Goal: Information Seeking & Learning: Check status

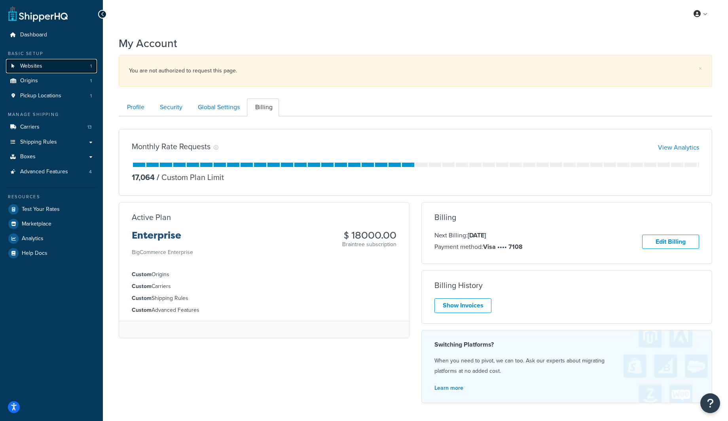
click at [41, 66] on span "Websites" at bounding box center [31, 66] width 22 height 7
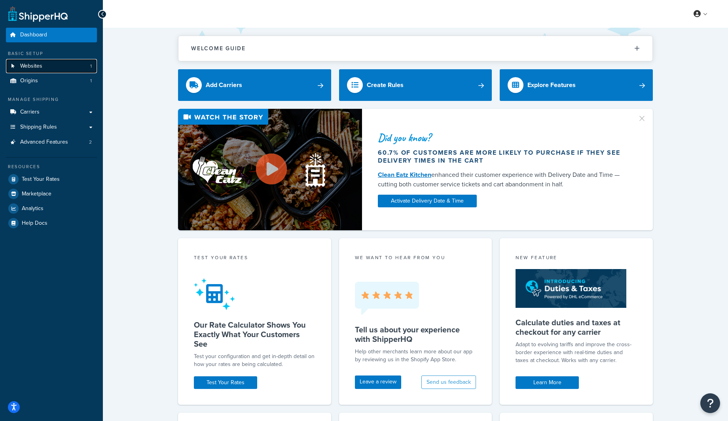
click at [37, 66] on span "Websites" at bounding box center [31, 66] width 22 height 7
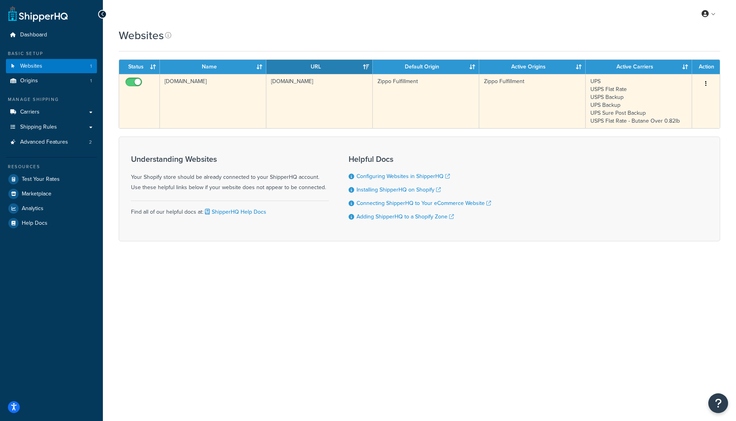
drag, startPoint x: 329, startPoint y: 106, endPoint x: 318, endPoint y: 110, distance: 11.3
click at [328, 106] on td "[DOMAIN_NAME]" at bounding box center [319, 101] width 106 height 54
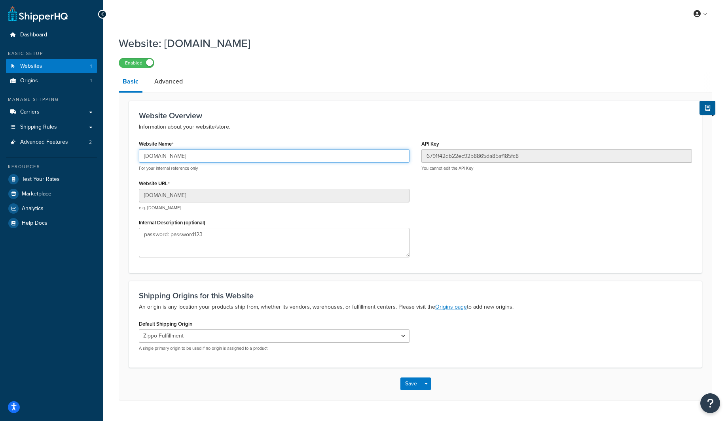
click at [177, 159] on input "[DOMAIN_NAME]" at bounding box center [274, 155] width 271 height 13
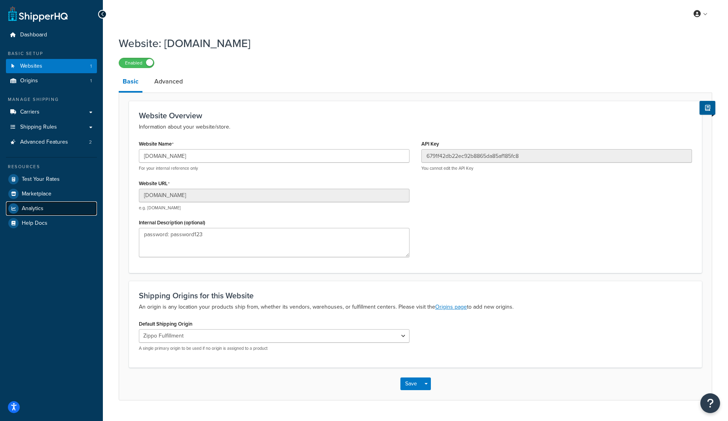
click at [49, 215] on link "Analytics" at bounding box center [51, 208] width 91 height 14
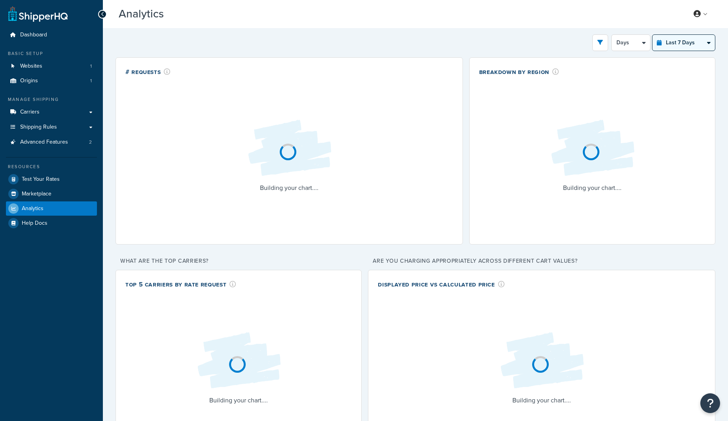
click at [694, 39] on select "Last 24 Hours Last 7 Days Last 30 Days Last 3 Months Last 6 Months Last 12 Mont…" at bounding box center [684, 43] width 63 height 16
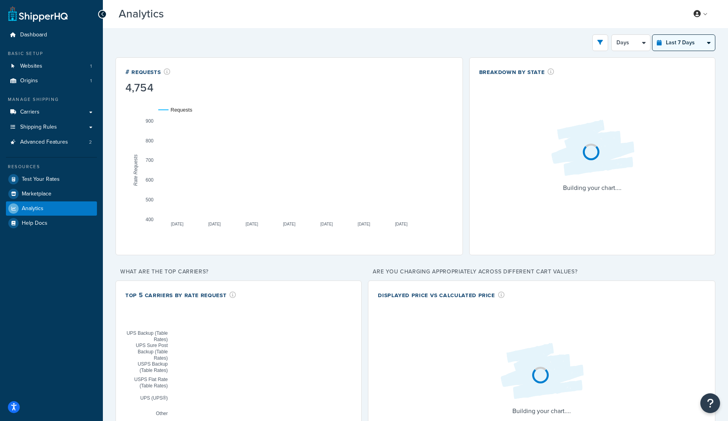
select select "last_year"
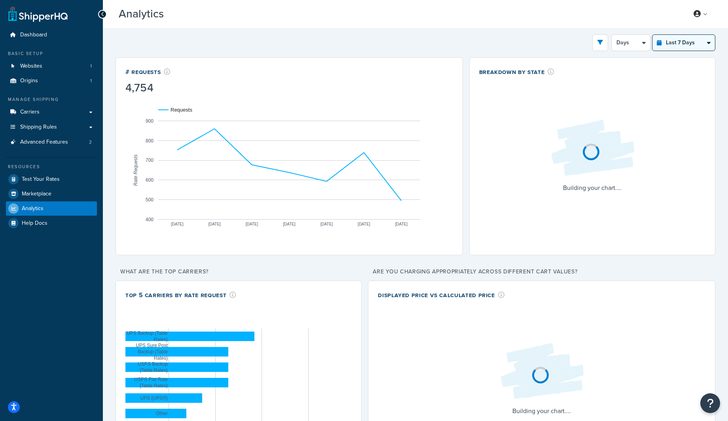
click at [653, 35] on select "Last 24 Hours Last 7 Days Last 30 Days Last 3 Months Last 6 Months Last 12 Mont…" at bounding box center [684, 43] width 63 height 16
select select "1M"
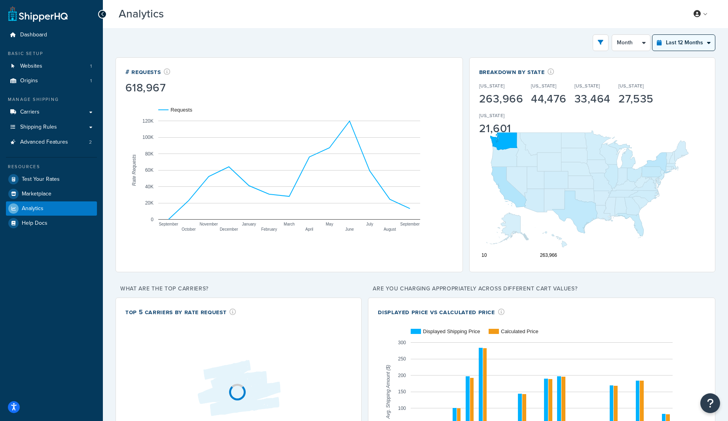
click at [675, 47] on select "Last 24 Hours Last 7 Days Last 30 Days Last 3 Months Last 6 Months Last 12 Mont…" at bounding box center [684, 43] width 63 height 16
select select "last_30_days"
click at [653, 35] on select "Last 24 Hours Last 7 Days Last 30 Days Last 3 Months Last 6 Months Last 12 Mont…" at bounding box center [684, 43] width 63 height 16
select select "5d"
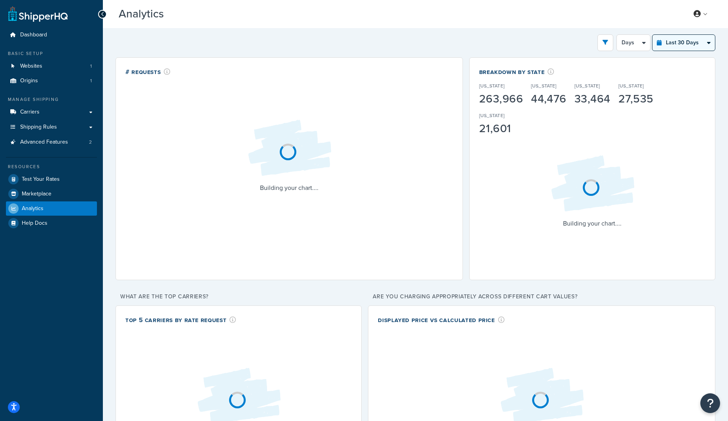
click at [684, 41] on select "Last 24 Hours Last 7 Days Last 30 Days Last 3 Months Last 6 Months Last 12 Mont…" at bounding box center [684, 43] width 63 height 16
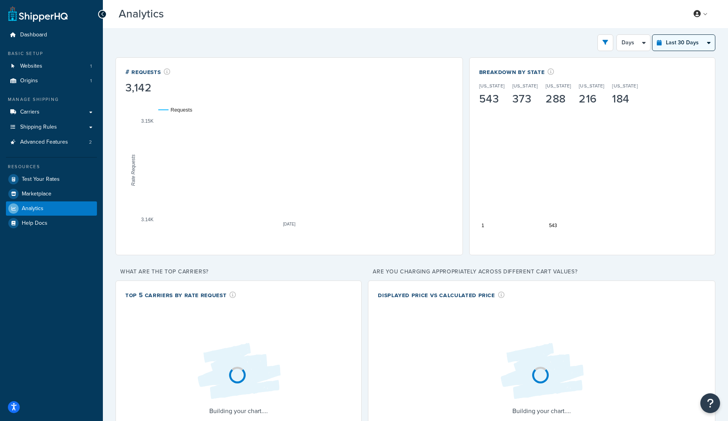
select select "last_3_months"
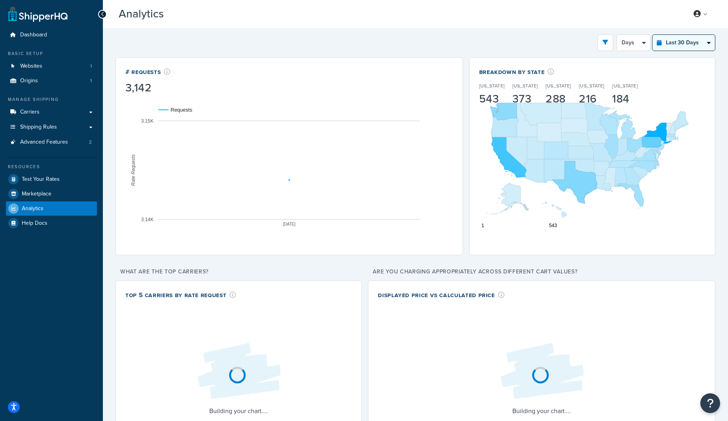
click at [653, 35] on select "Last 24 Hours Last 7 Days Last 30 Days Last 3 Months Last 6 Months Last 12 Mont…" at bounding box center [684, 43] width 63 height 16
select select "1w"
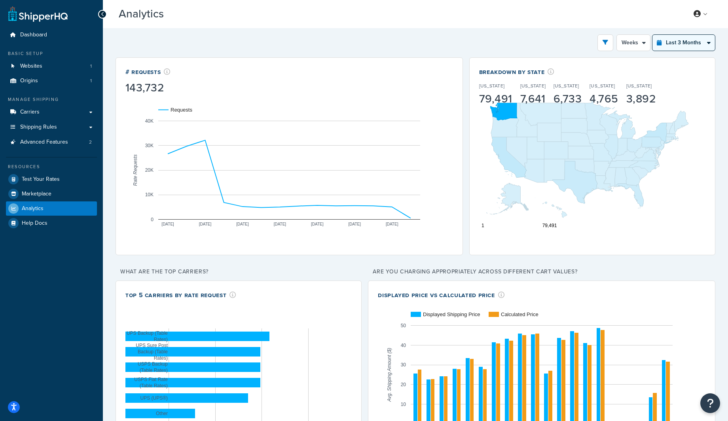
click at [684, 43] on select "Last 24 Hours Last 7 Days Last 30 Days Last 3 Months Last 6 Months Last 12 Mont…" at bounding box center [684, 43] width 63 height 16
click at [653, 35] on select "Last 24 Hours Last 7 Days Last 30 Days Last 3 Months Last 6 Months Last 12 Mont…" at bounding box center [684, 43] width 63 height 16
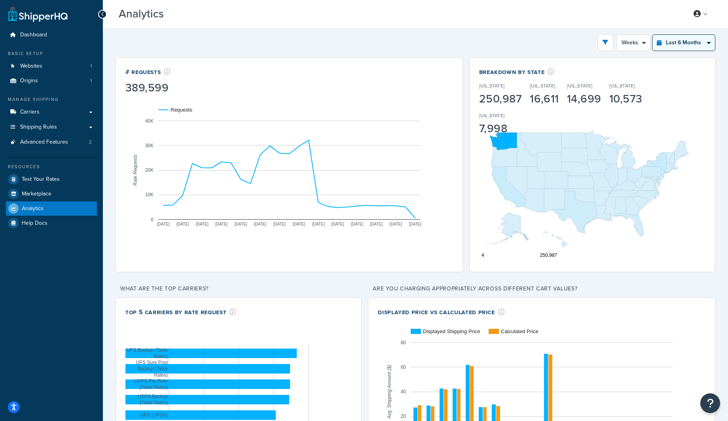
click at [713, 46] on select "Last 24 Hours Last 7 Days Last 30 Days Last 3 Months Last 6 Months Last 12 Mont…" at bounding box center [684, 43] width 63 height 16
select select "last_year"
click at [653, 35] on select "Last 24 Hours Last 7 Days Last 30 Days Last 3 Months Last 6 Months Last 12 Mont…" at bounding box center [684, 43] width 63 height 16
select select "1M"
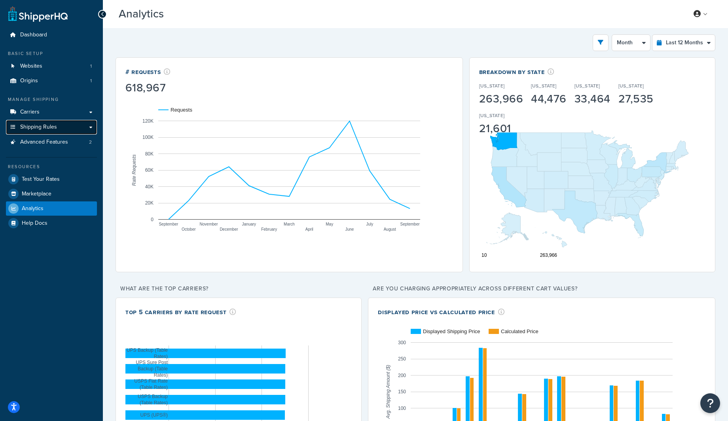
click at [53, 122] on link "Shipping Rules" at bounding box center [51, 127] width 91 height 15
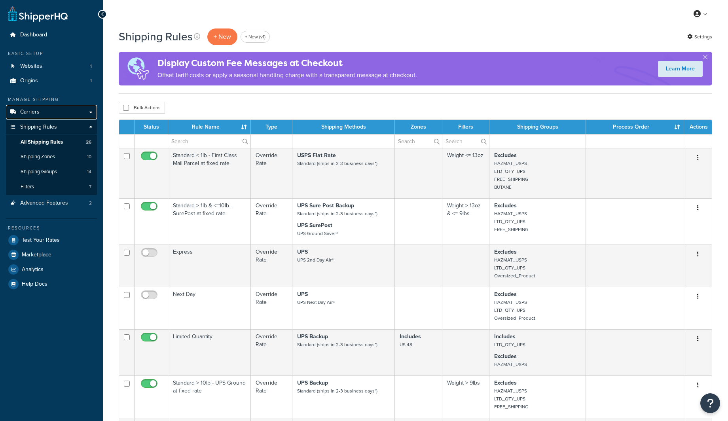
click at [56, 111] on link "Carriers" at bounding box center [51, 112] width 91 height 15
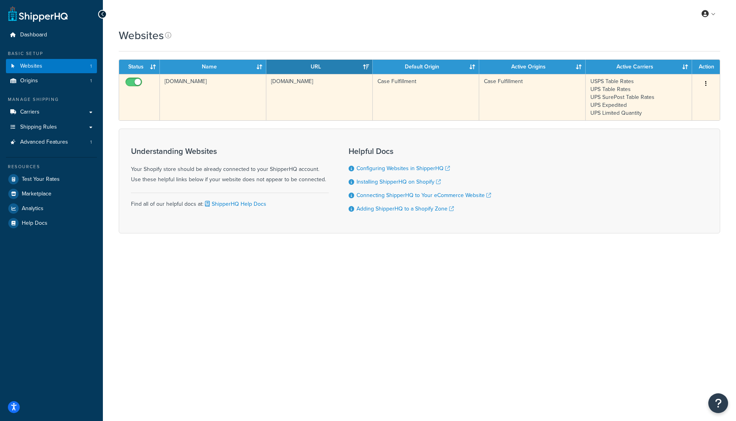
click at [290, 97] on td "[DOMAIN_NAME]" at bounding box center [319, 97] width 106 height 46
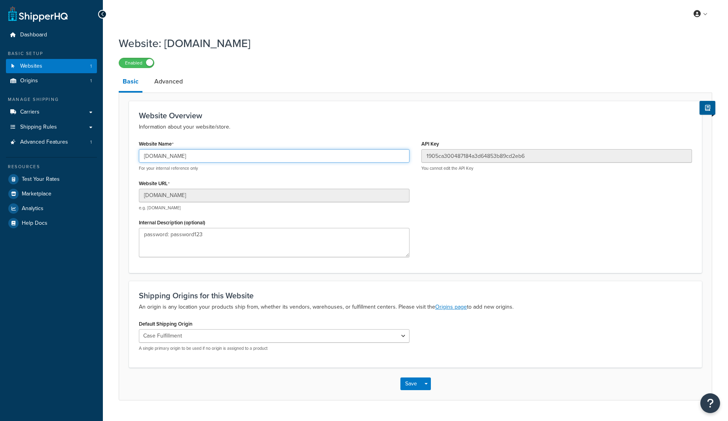
click at [213, 156] on input "[DOMAIN_NAME]" at bounding box center [274, 155] width 271 height 13
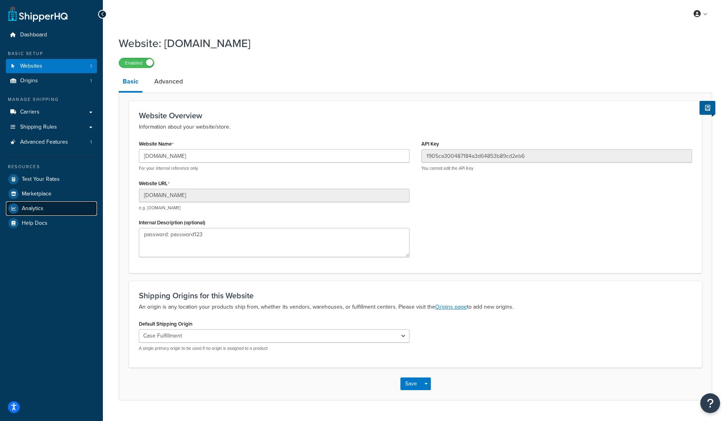
click at [55, 208] on link "Analytics" at bounding box center [51, 208] width 91 height 14
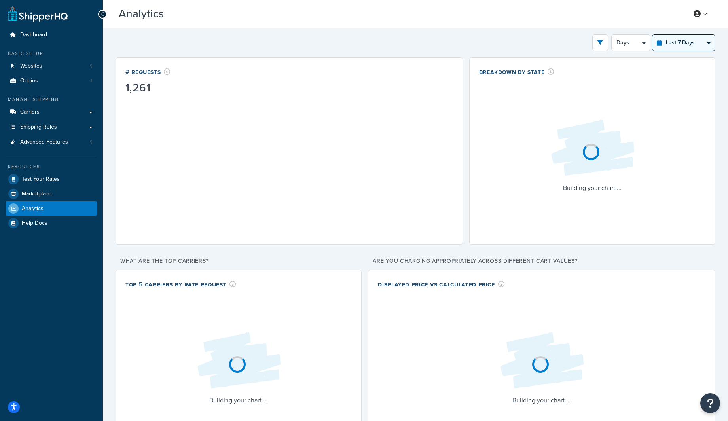
click at [694, 45] on select "Last 24 Hours Last 7 Days Last 30 Days Last 3 Months Last 6 Months Last 12 Mont…" at bounding box center [684, 43] width 63 height 16
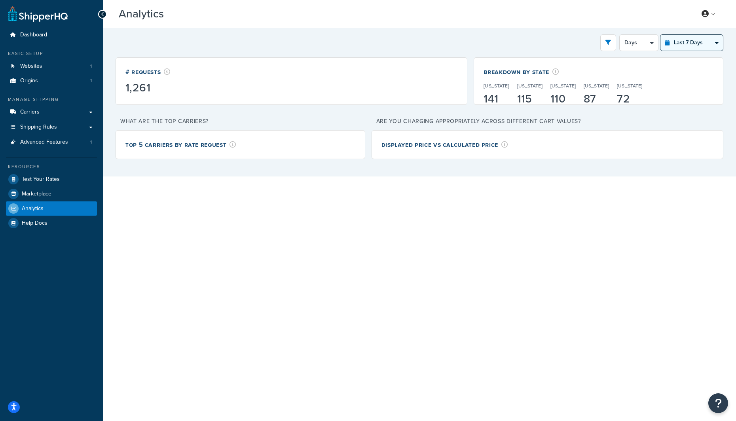
select select "last_3_months"
click at [661, 35] on select "Last 24 Hours Last 7 Days Last 30 Days Last 3 Months Last 6 Months Last 12 Mont…" at bounding box center [692, 43] width 63 height 16
select select "1w"
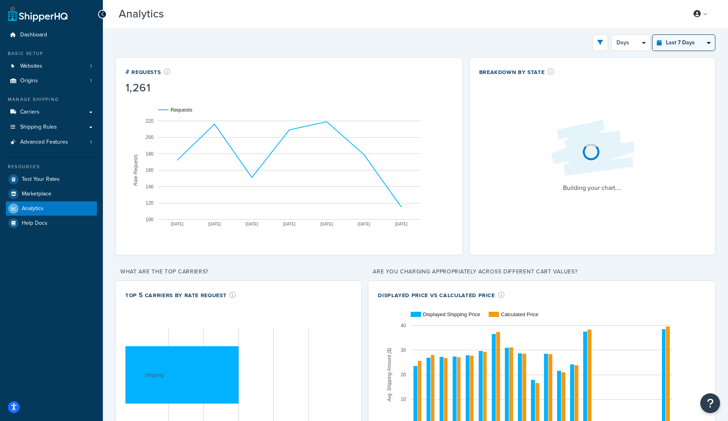
click at [689, 44] on select "Last 24 Hours Last 7 Days Last 30 Days Last 3 Months Last 6 Months Last 12 Mont…" at bounding box center [684, 43] width 63 height 16
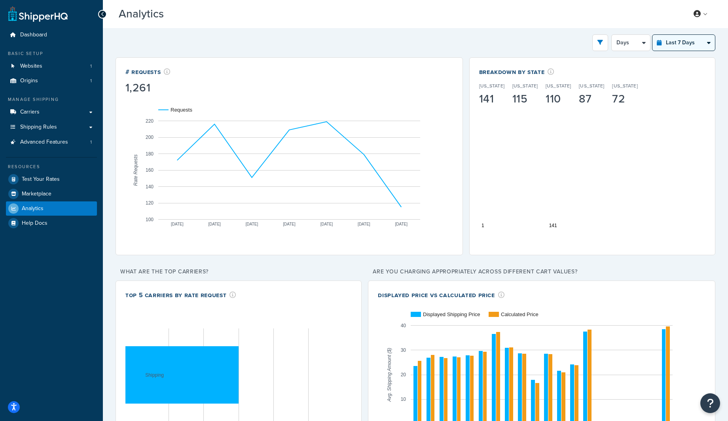
select select "last_30_days"
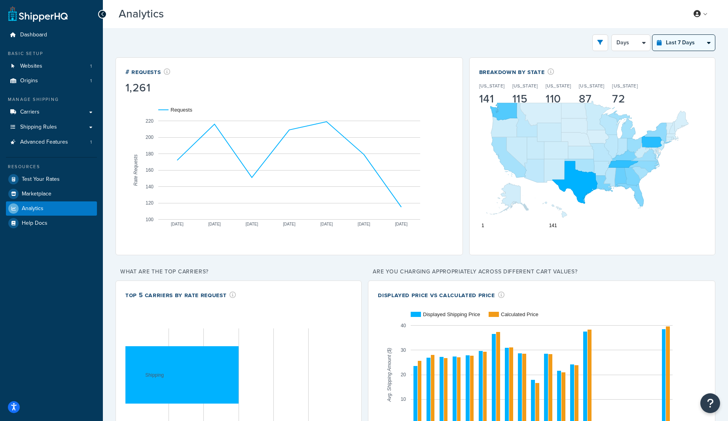
click at [653, 35] on select "Last 24 Hours Last 7 Days Last 30 Days Last 3 Months Last 6 Months Last 12 Mont…" at bounding box center [684, 43] width 63 height 16
select select "5d"
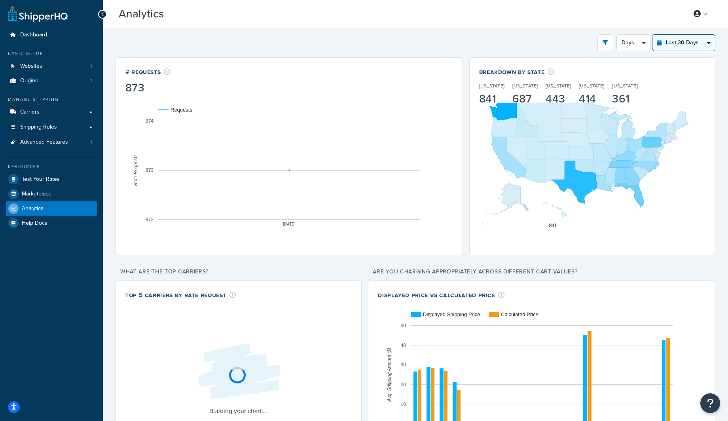
click at [685, 43] on select "Last 24 Hours Last 7 Days Last 30 Days Last 3 Months Last 6 Months Last 12 Mont…" at bounding box center [684, 43] width 63 height 16
select select "last_3_months"
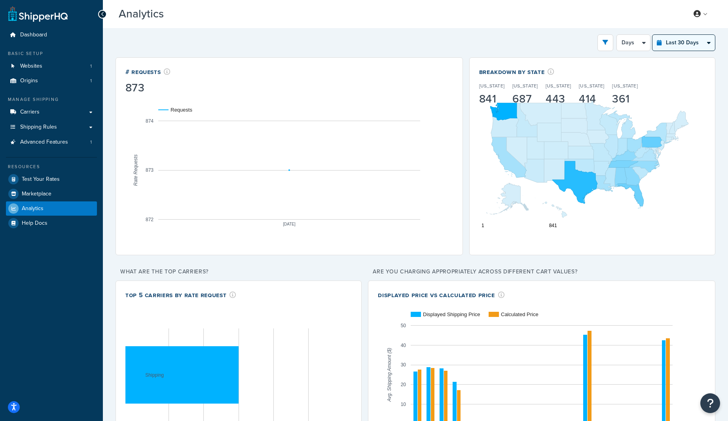
click at [653, 35] on select "Last 24 Hours Last 7 Days Last 30 Days Last 3 Months Last 6 Months Last 12 Mont…" at bounding box center [684, 43] width 63 height 16
select select "1w"
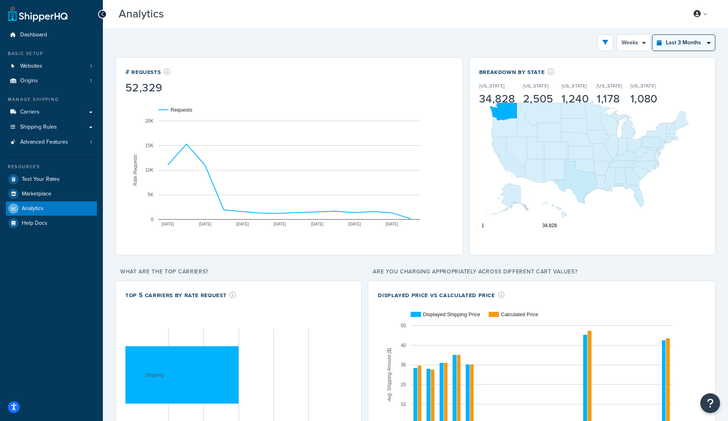
click at [683, 47] on select "Last 24 Hours Last 7 Days Last 30 Days Last 3 Months Last 6 Months Last 12 Mont…" at bounding box center [684, 43] width 63 height 16
click at [653, 35] on select "Last 24 Hours Last 7 Days Last 30 Days Last 3 Months Last 6 Months Last 12 Mont…" at bounding box center [684, 43] width 63 height 16
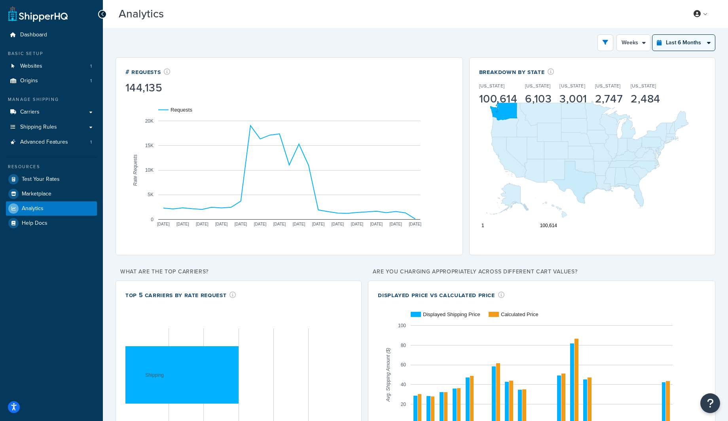
click at [696, 44] on select "Last 24 Hours Last 7 Days Last 30 Days Last 3 Months Last 6 Months Last 12 Mont…" at bounding box center [684, 43] width 63 height 16
select select "last_year"
click at [653, 35] on select "Last 24 Hours Last 7 Days Last 30 Days Last 3 Months Last 6 Months Last 12 Mont…" at bounding box center [684, 43] width 63 height 16
select select "1M"
